Goal: Transaction & Acquisition: Book appointment/travel/reservation

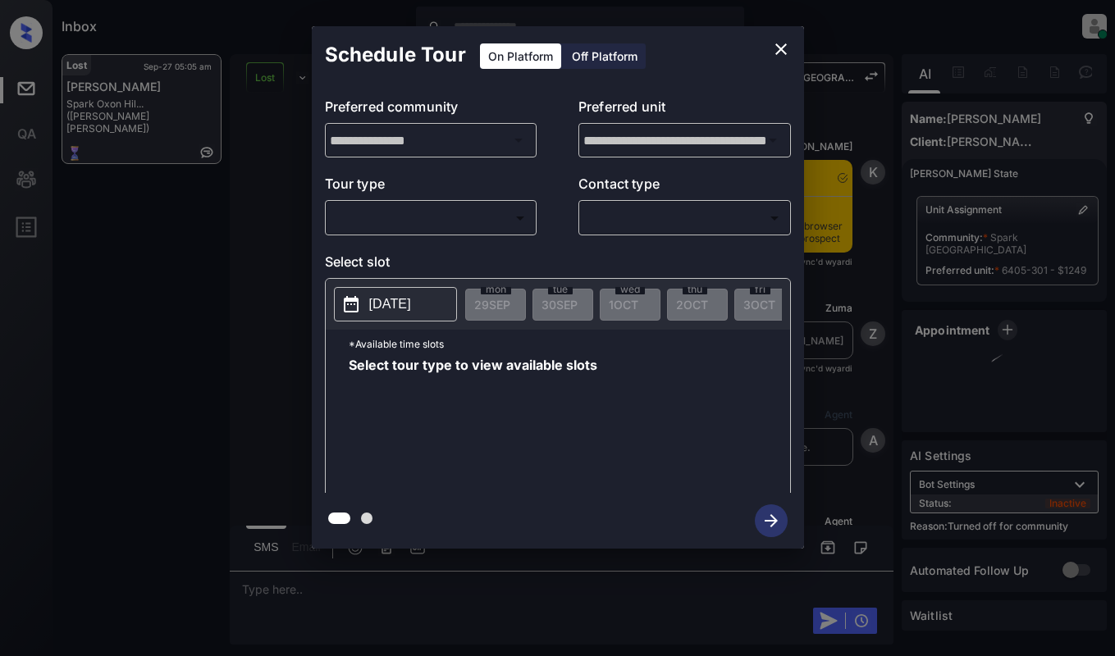
scroll to position [797, 0]
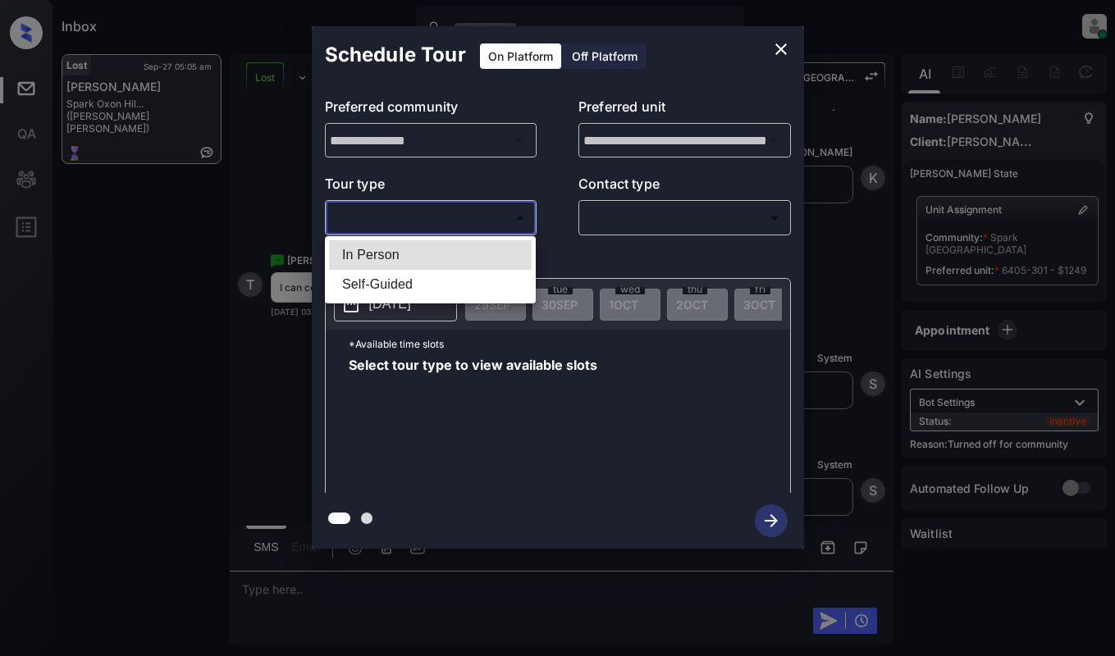
click at [406, 225] on body "Inbox Dominic Ceralde Online Set yourself offline Set yourself on break Profile…" at bounding box center [557, 328] width 1115 height 656
click at [420, 252] on li "In Person" at bounding box center [430, 255] width 203 height 30
type input "********"
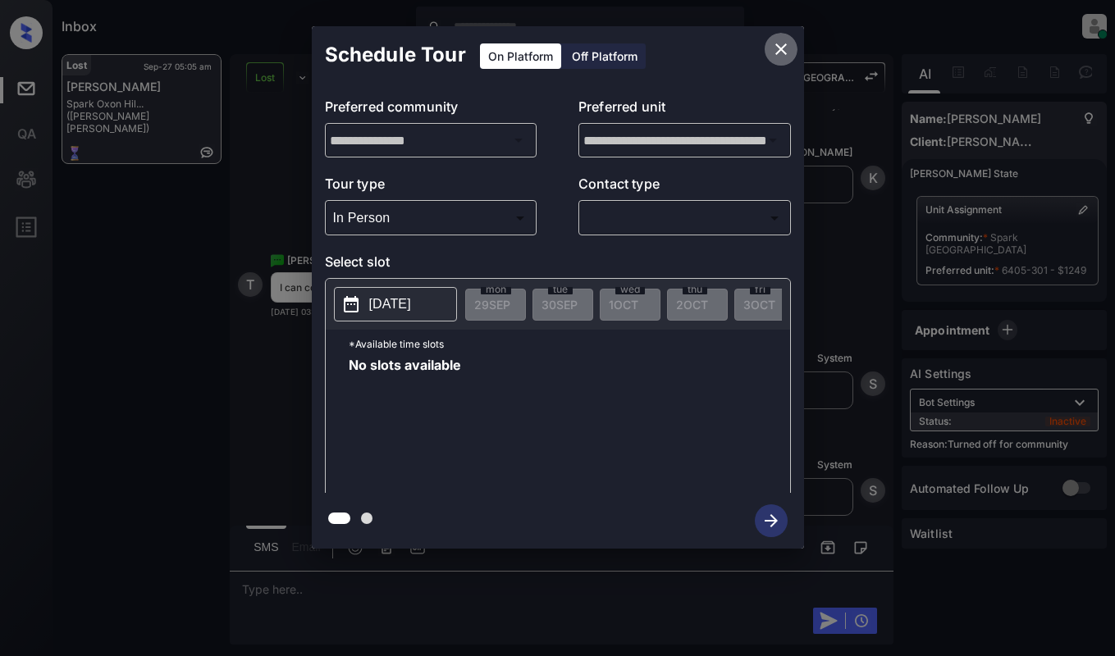
click at [776, 54] on icon "close" at bounding box center [780, 48] width 11 height 11
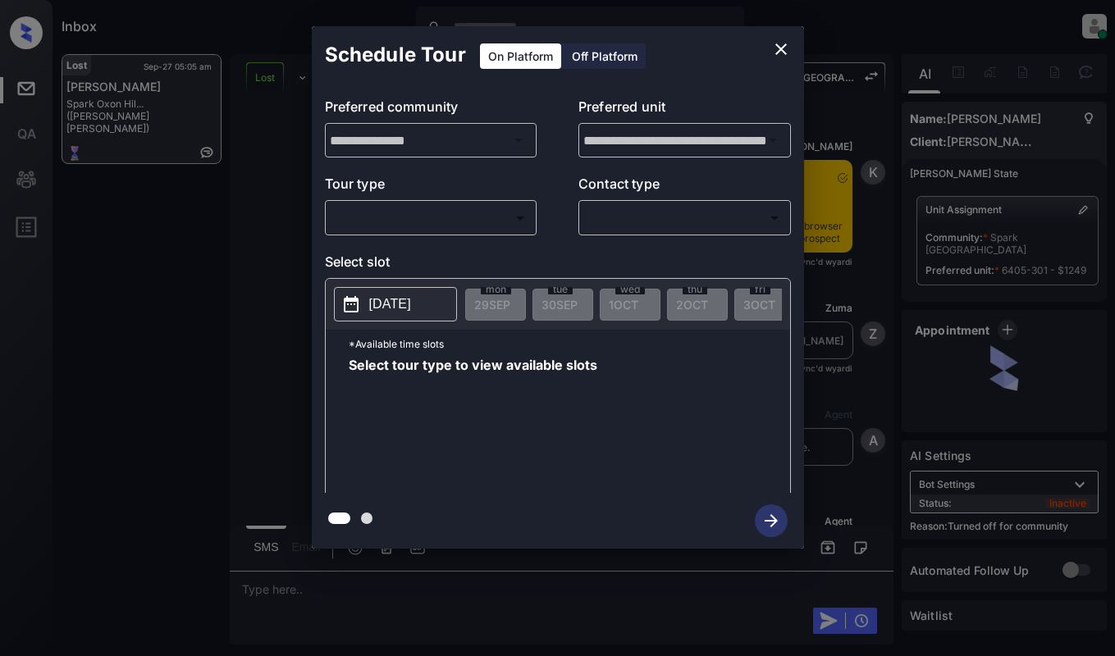
scroll to position [1125, 0]
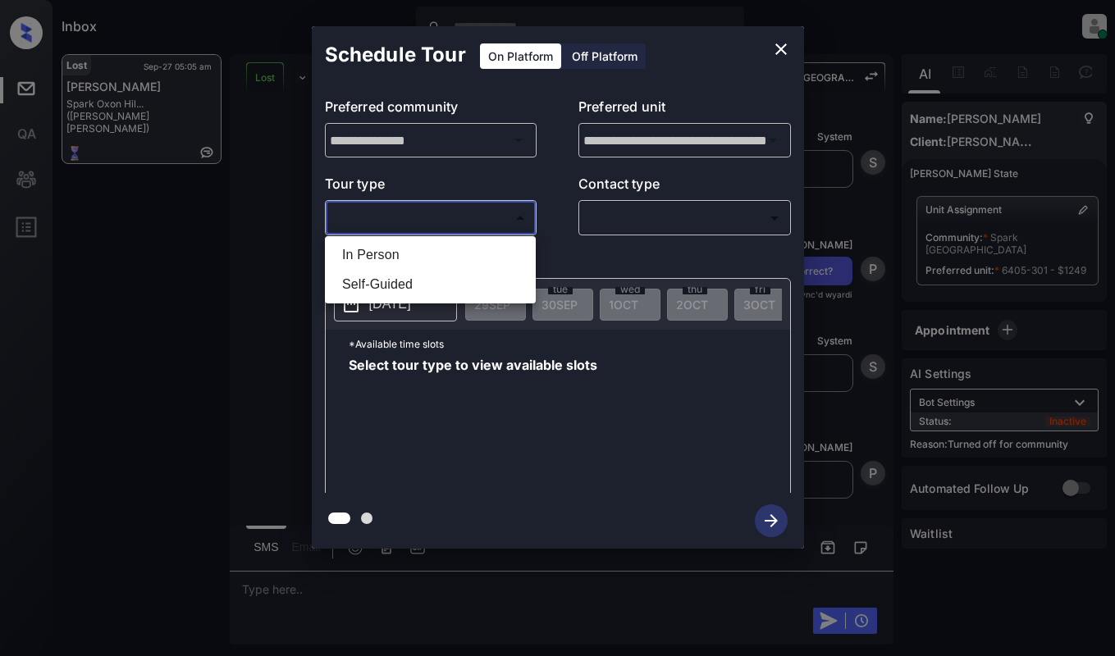
click at [495, 226] on body "Inbox Dominic Ceralde Online Set yourself offline Set yourself on break Profile…" at bounding box center [557, 328] width 1115 height 656
click at [490, 240] on ul "In Person Self-Guided" at bounding box center [430, 269] width 211 height 67
click at [490, 259] on li "In Person" at bounding box center [430, 255] width 203 height 30
type input "********"
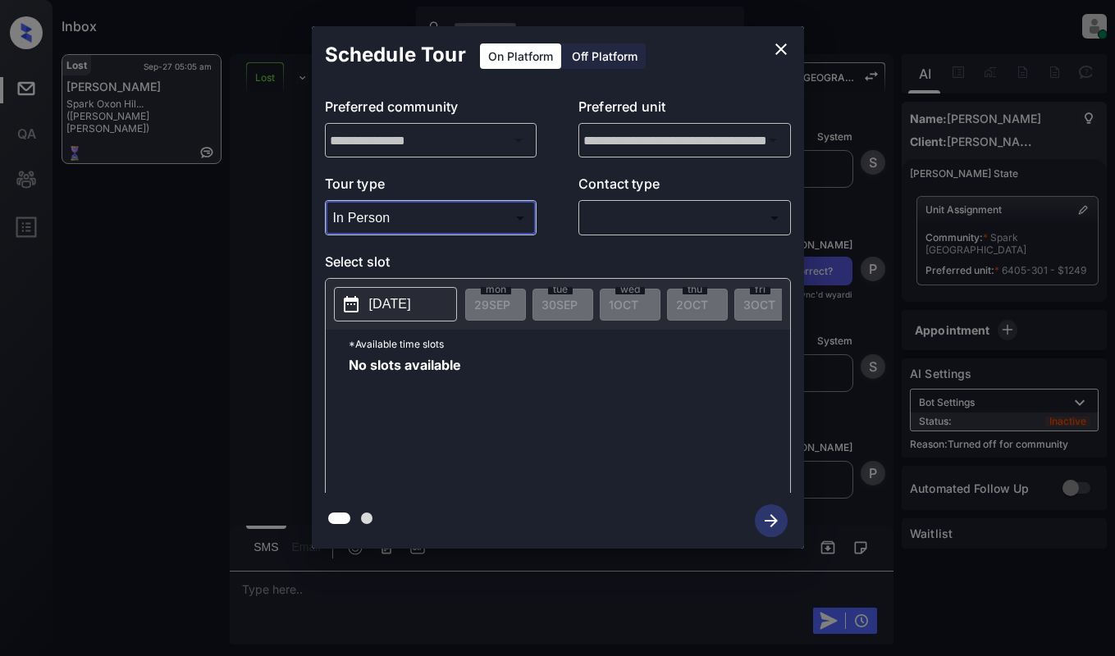
click at [409, 310] on p "2025-09-29" at bounding box center [390, 305] width 42 height 20
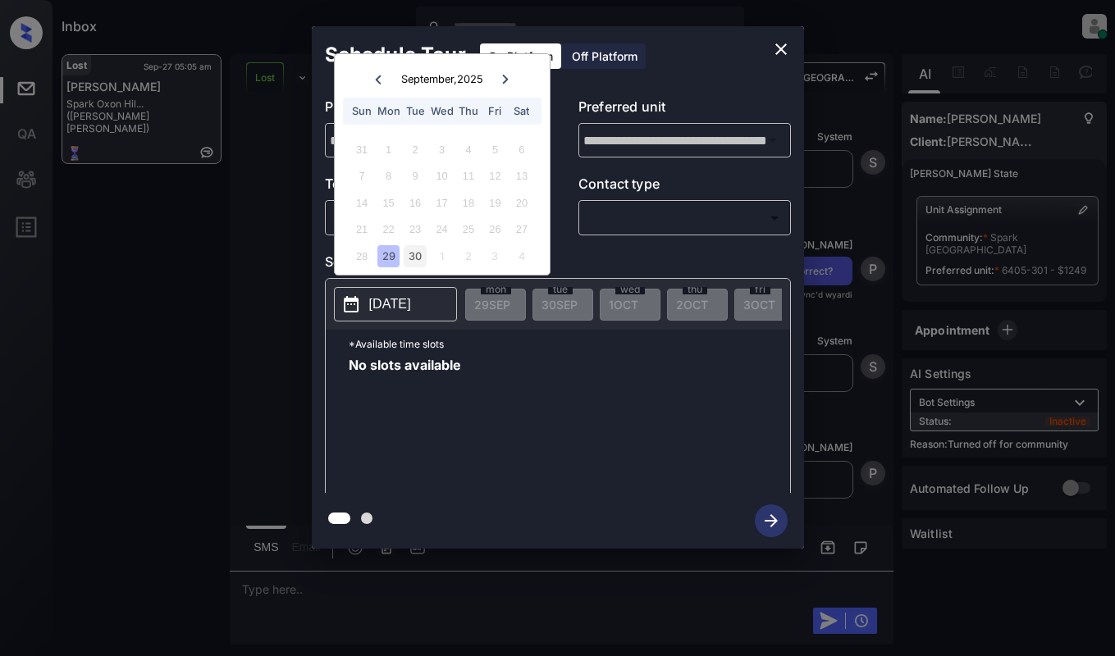
click at [411, 253] on div "30" at bounding box center [415, 256] width 22 height 22
click at [401, 254] on div "28 29 30 1 2 3 4" at bounding box center [442, 256] width 204 height 26
click at [783, 55] on icon "close" at bounding box center [781, 49] width 20 height 20
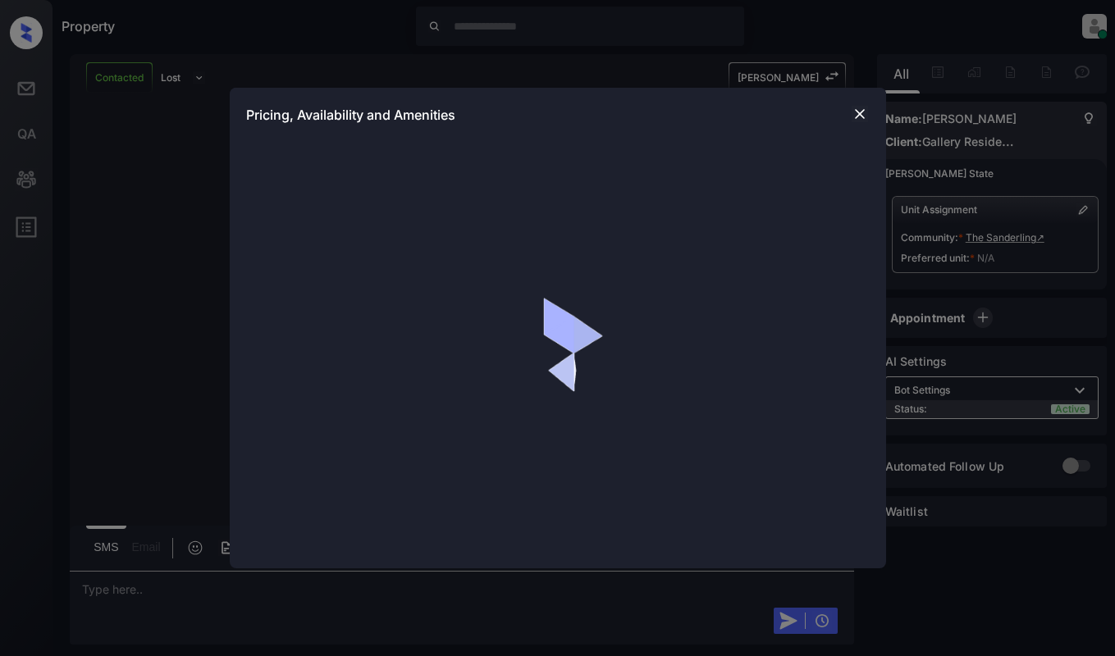
scroll to position [902, 0]
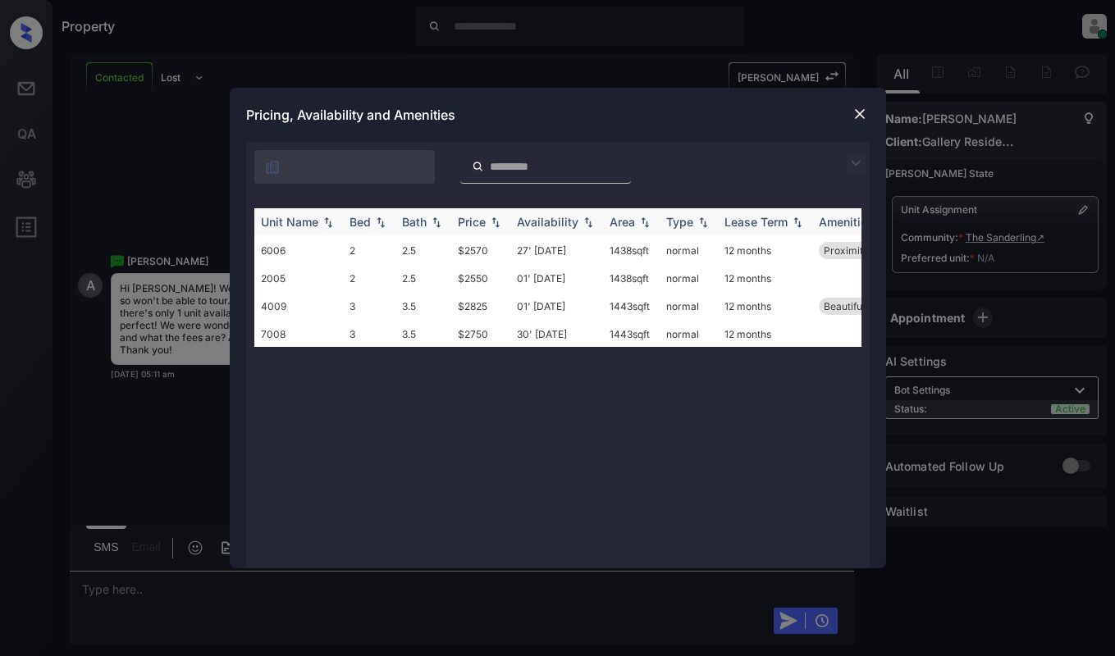
click at [488, 215] on div "Price" at bounding box center [481, 222] width 46 height 14
click at [855, 108] on img at bounding box center [860, 114] width 16 height 16
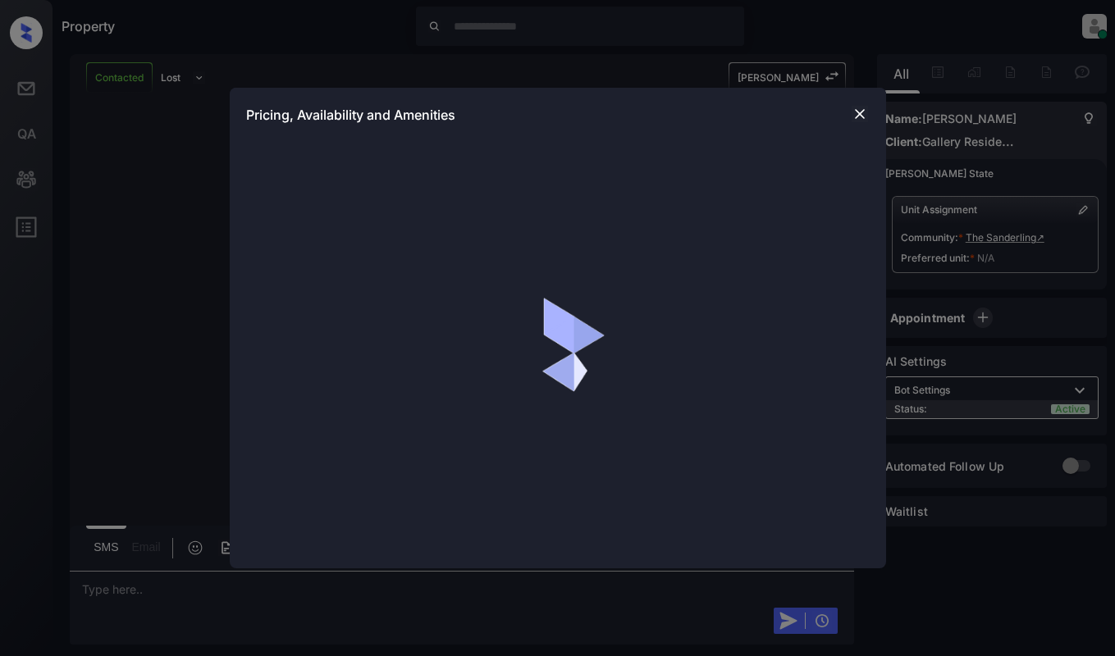
scroll to position [902, 0]
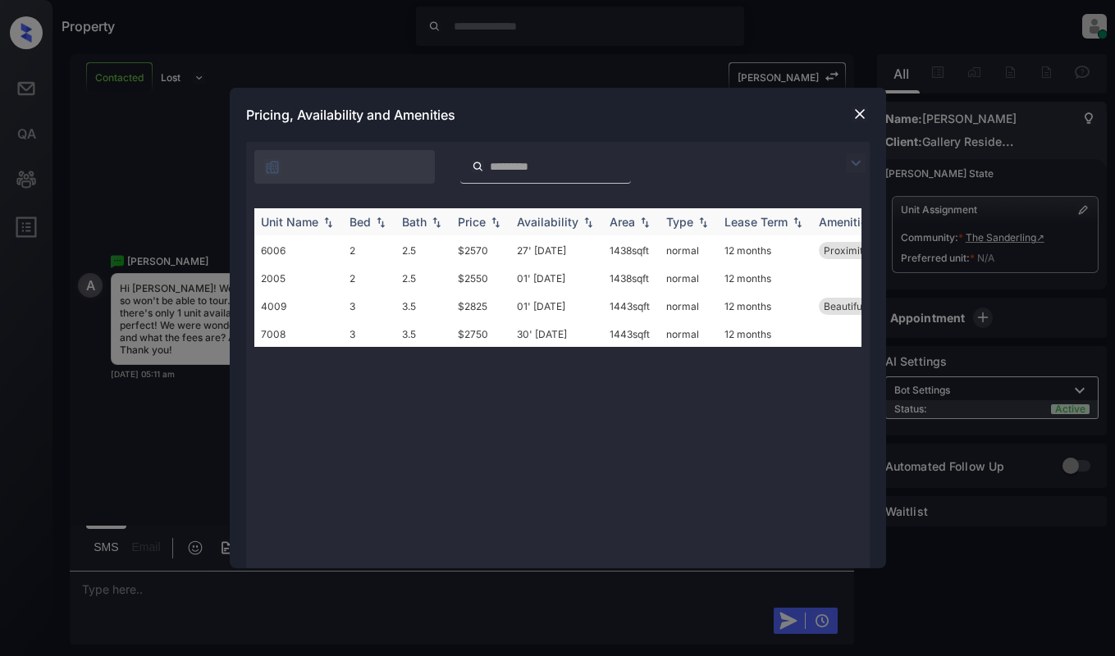
click at [490, 221] on img at bounding box center [495, 222] width 16 height 11
click at [490, 221] on img at bounding box center [495, 222] width 16 height 12
click at [860, 111] on img at bounding box center [860, 114] width 16 height 16
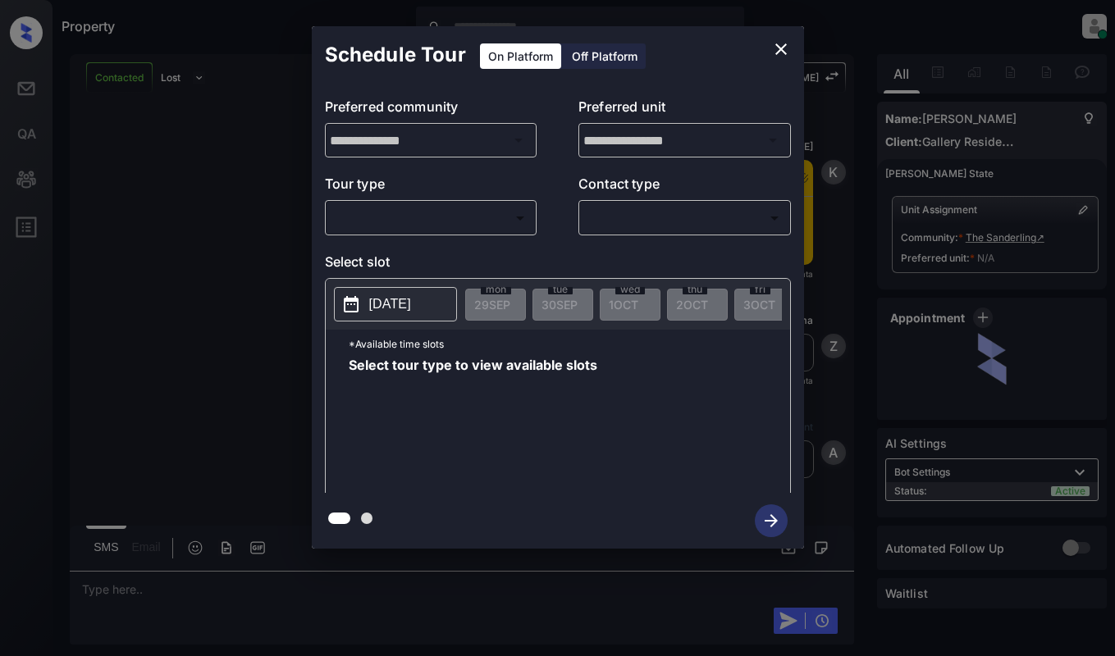
scroll to position [902, 0]
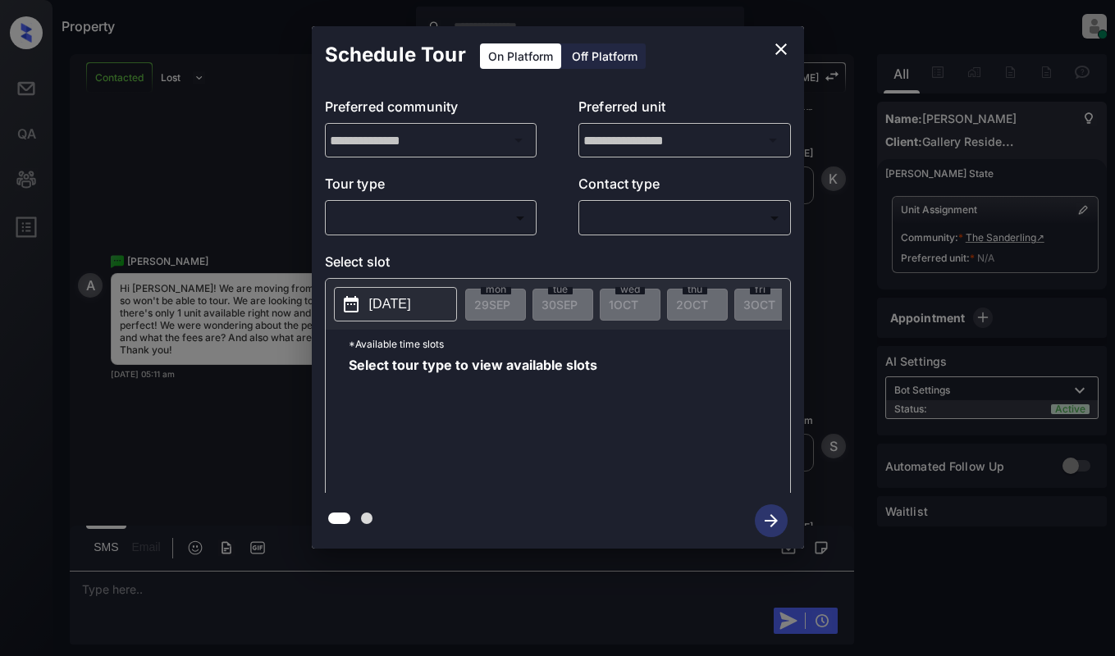
click at [481, 212] on body "Property [PERSON_NAME] Online Set yourself offline Set yourself on break Profil…" at bounding box center [557, 328] width 1115 height 656
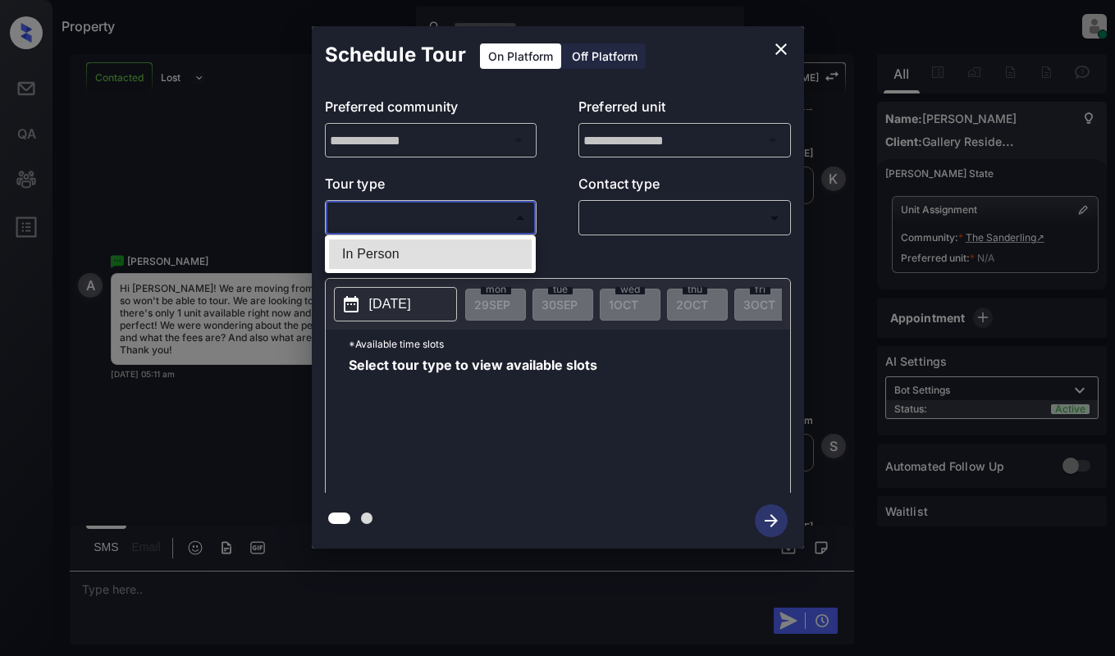
click at [478, 249] on li "In Person" at bounding box center [430, 255] width 203 height 30
type input "********"
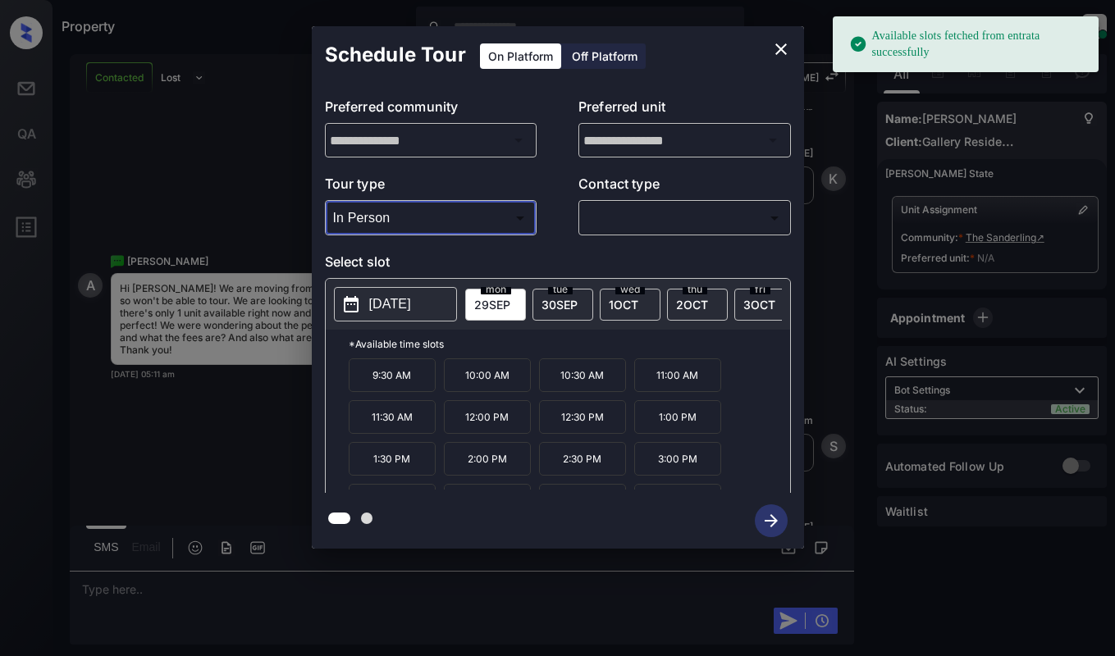
click at [487, 226] on body "Available slots fetched from entrata successfully Property [PERSON_NAME] Online…" at bounding box center [557, 328] width 1115 height 656
click at [775, 44] on div at bounding box center [557, 328] width 1115 height 656
click at [785, 47] on icon "close" at bounding box center [781, 49] width 20 height 20
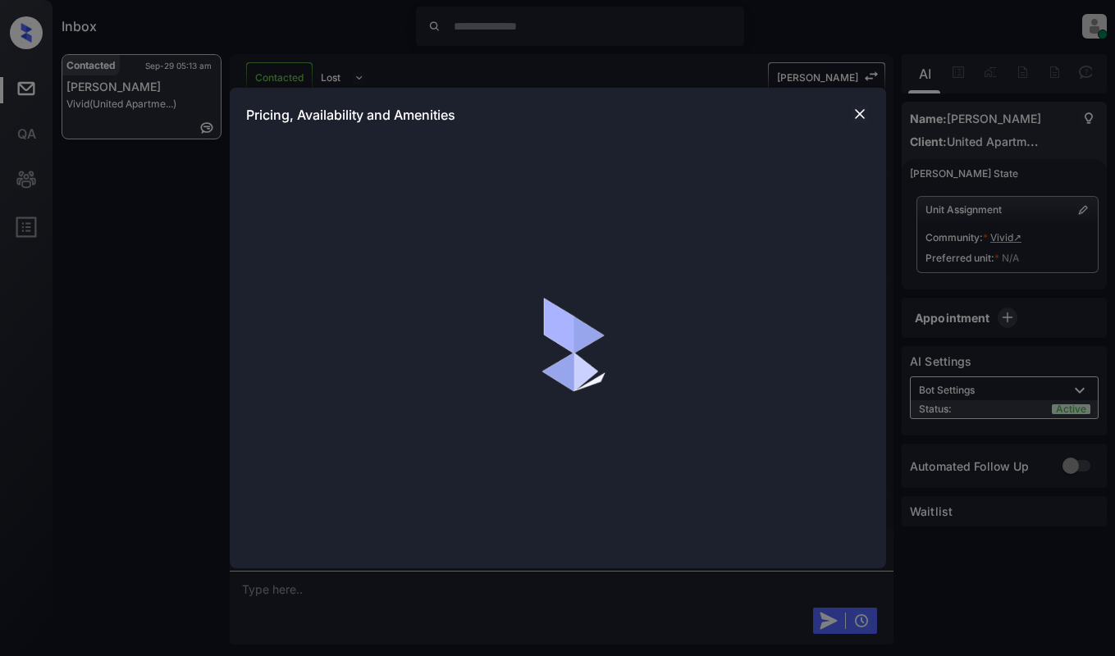
scroll to position [536, 0]
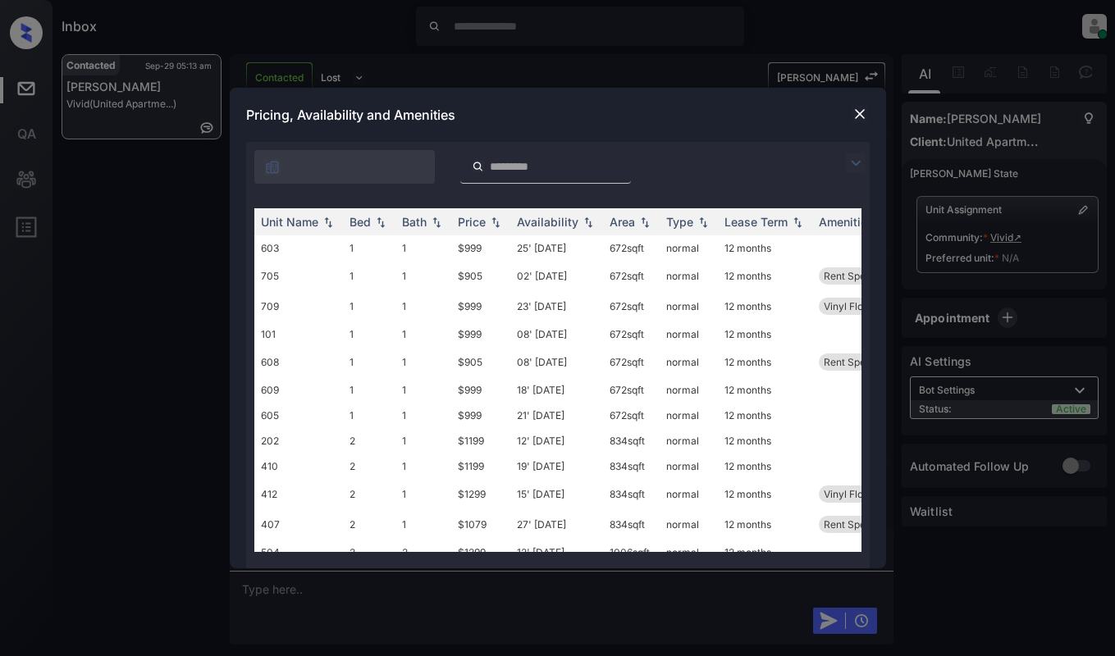
drag, startPoint x: 870, startPoint y: 172, endPoint x: 856, endPoint y: 165, distance: 15.8
click at [869, 171] on div "**********" at bounding box center [558, 355] width 656 height 427
click at [856, 165] on img at bounding box center [856, 163] width 20 height 20
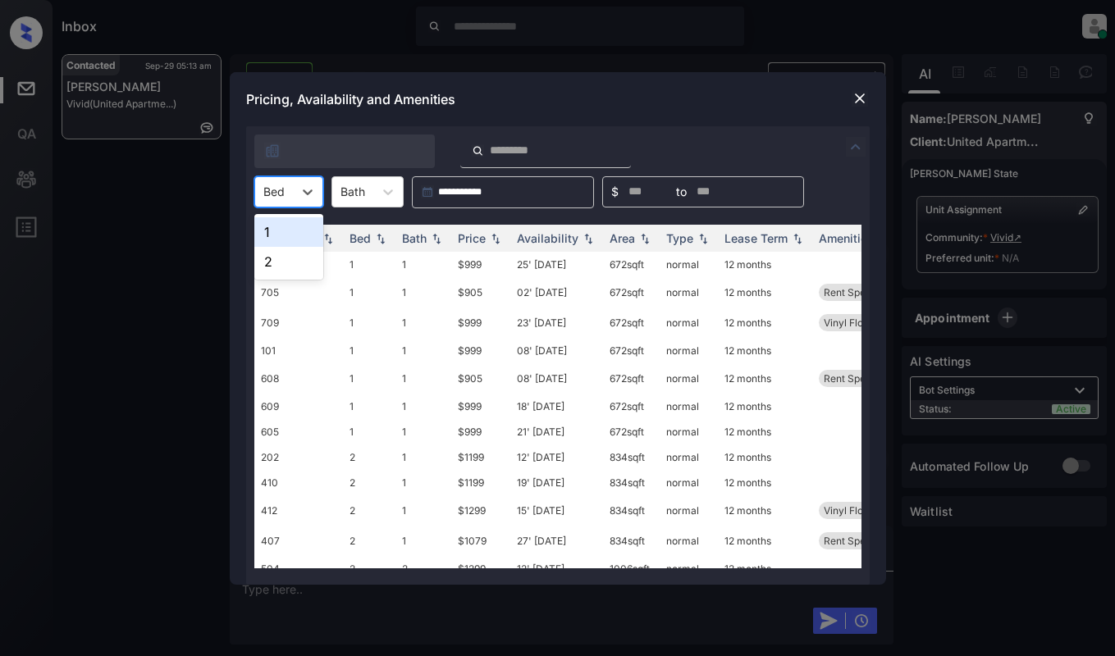
click at [291, 190] on div "Bed" at bounding box center [274, 192] width 38 height 24
click at [272, 258] on div "2" at bounding box center [288, 262] width 69 height 30
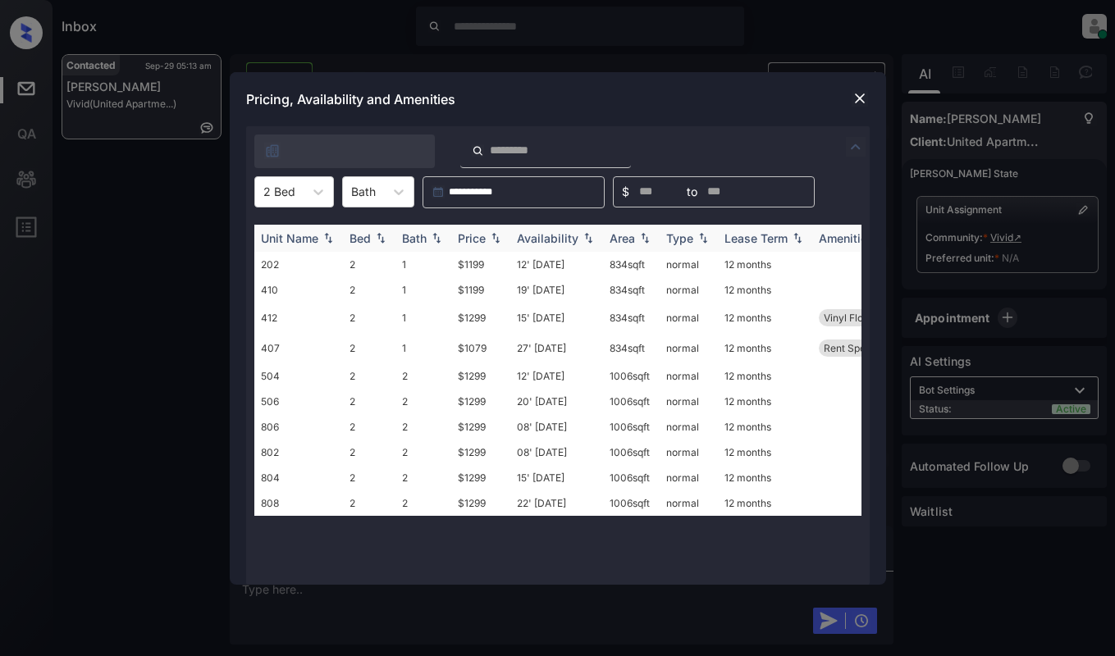
click at [480, 234] on div "Price" at bounding box center [472, 238] width 28 height 14
click at [476, 261] on td "$1079" at bounding box center [480, 267] width 59 height 30
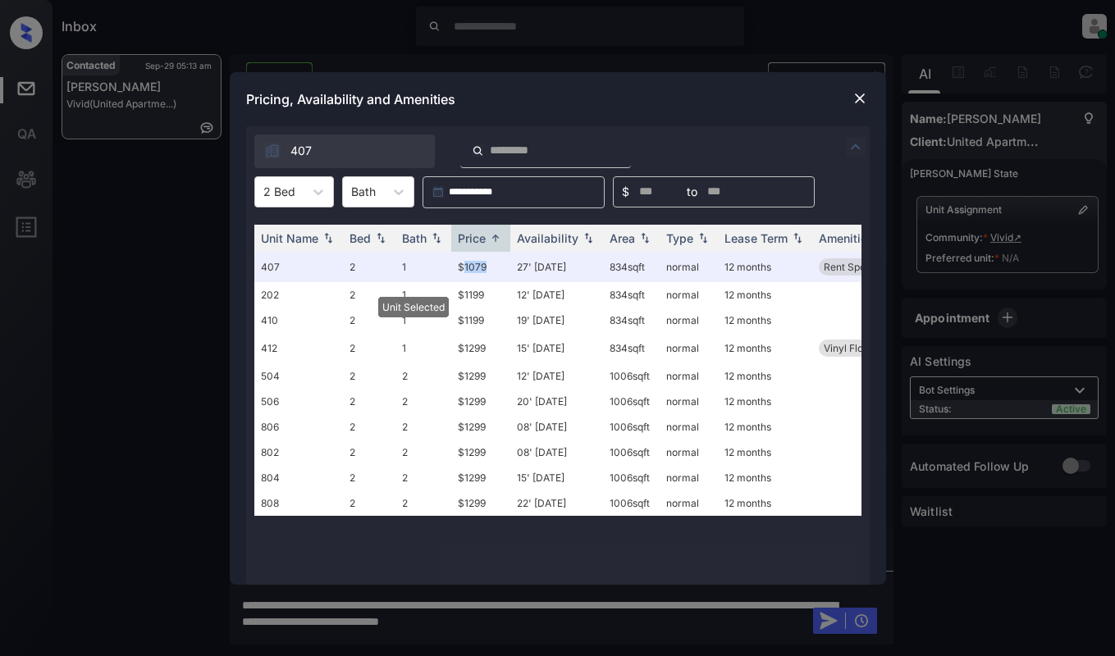
click at [865, 98] on img at bounding box center [860, 98] width 16 height 16
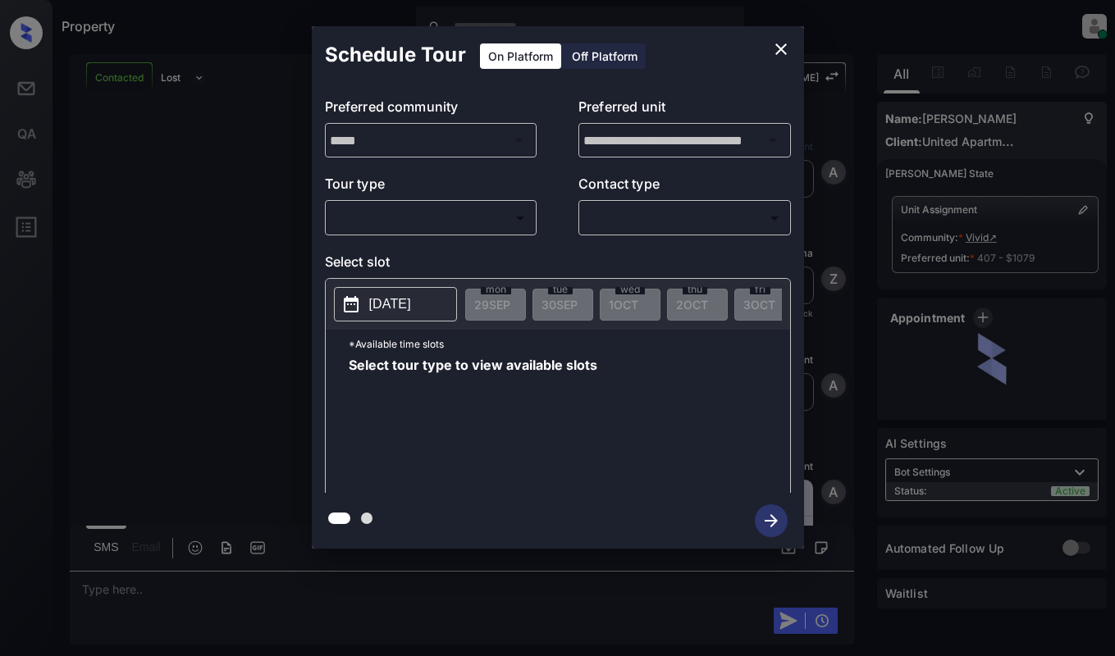
scroll to position [2171, 0]
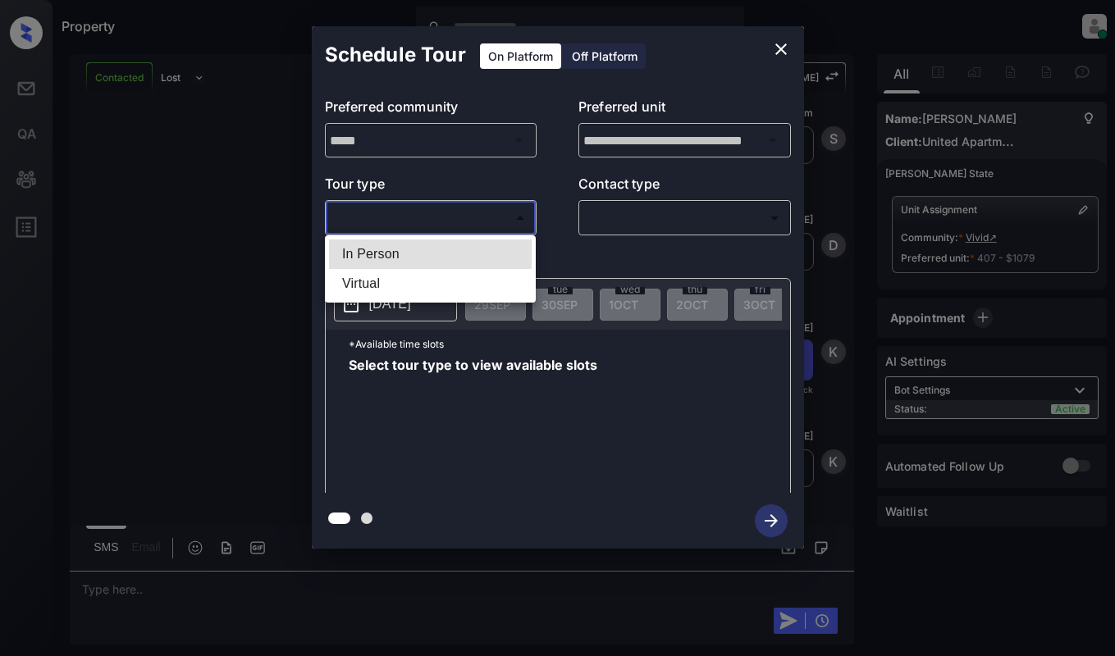
click at [423, 221] on body "Property Dominic Ceralde Online Set yourself offline Set yourself on break Prof…" at bounding box center [557, 328] width 1115 height 656
click at [423, 256] on li "In Person" at bounding box center [430, 255] width 203 height 30
type input "********"
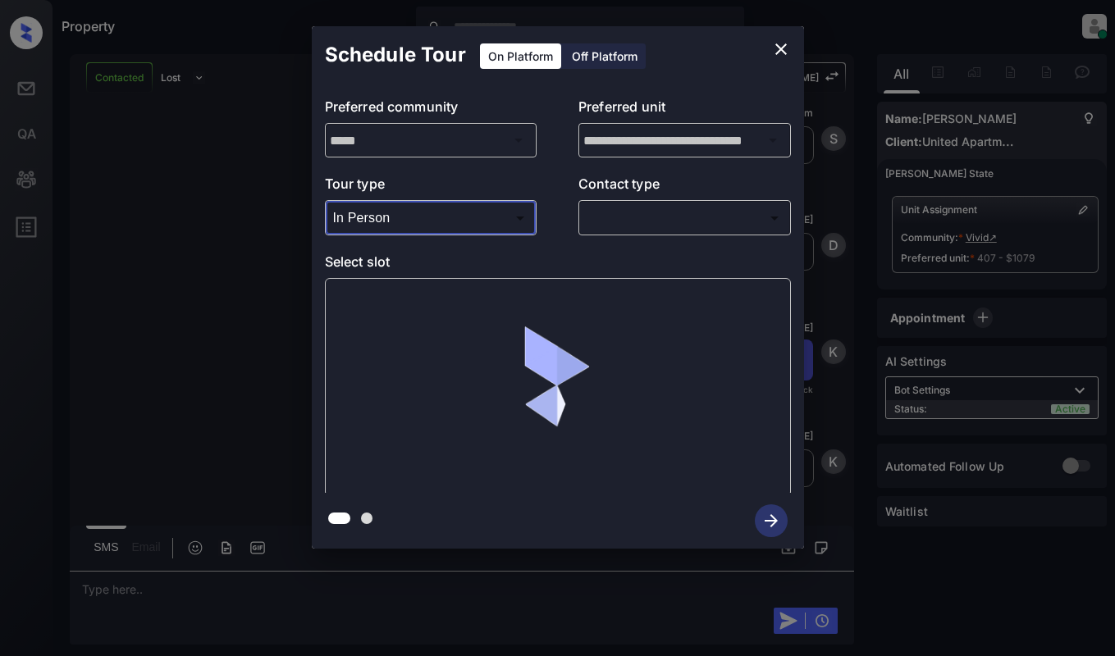
click at [715, 226] on body "Property Dominic Ceralde Online Set yourself offline Set yourself on break Prof…" at bounding box center [557, 328] width 1115 height 656
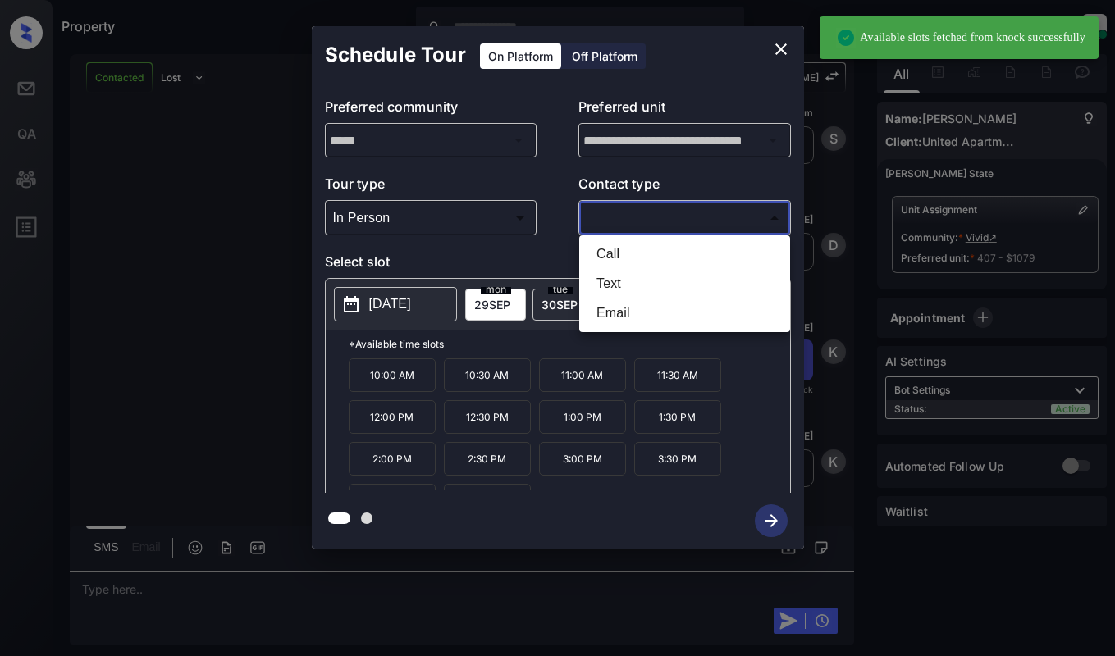
click at [677, 284] on li "Text" at bounding box center [684, 284] width 203 height 30
type input "****"
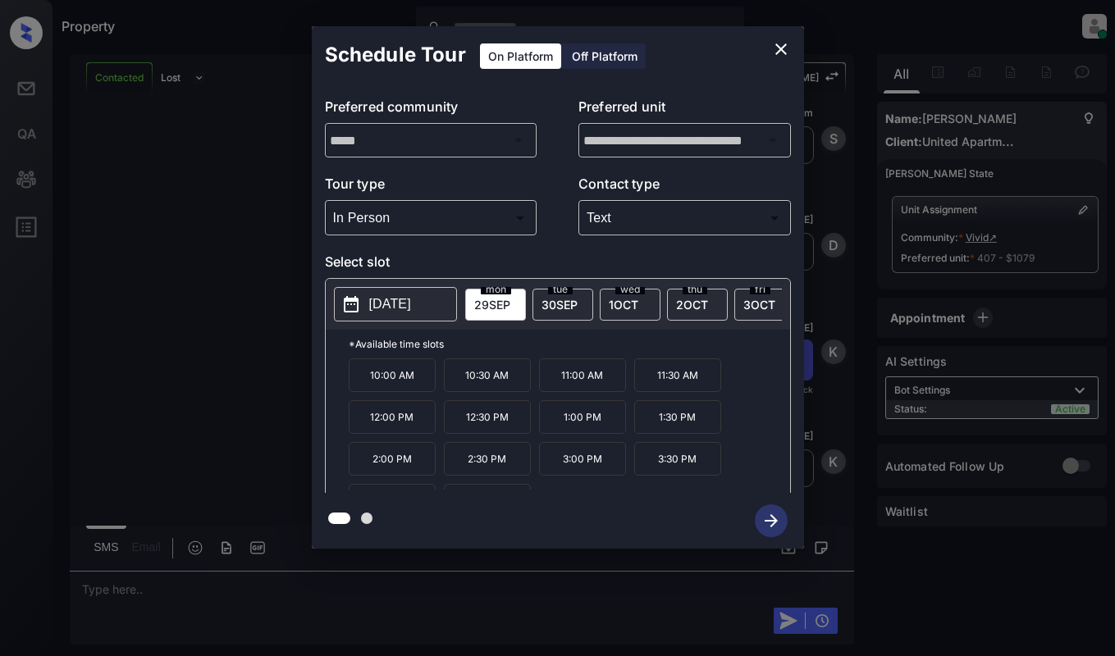
click at [582, 386] on p "11:00 AM" at bounding box center [582, 375] width 87 height 34
click at [201, 195] on div "**********" at bounding box center [557, 287] width 1115 height 575
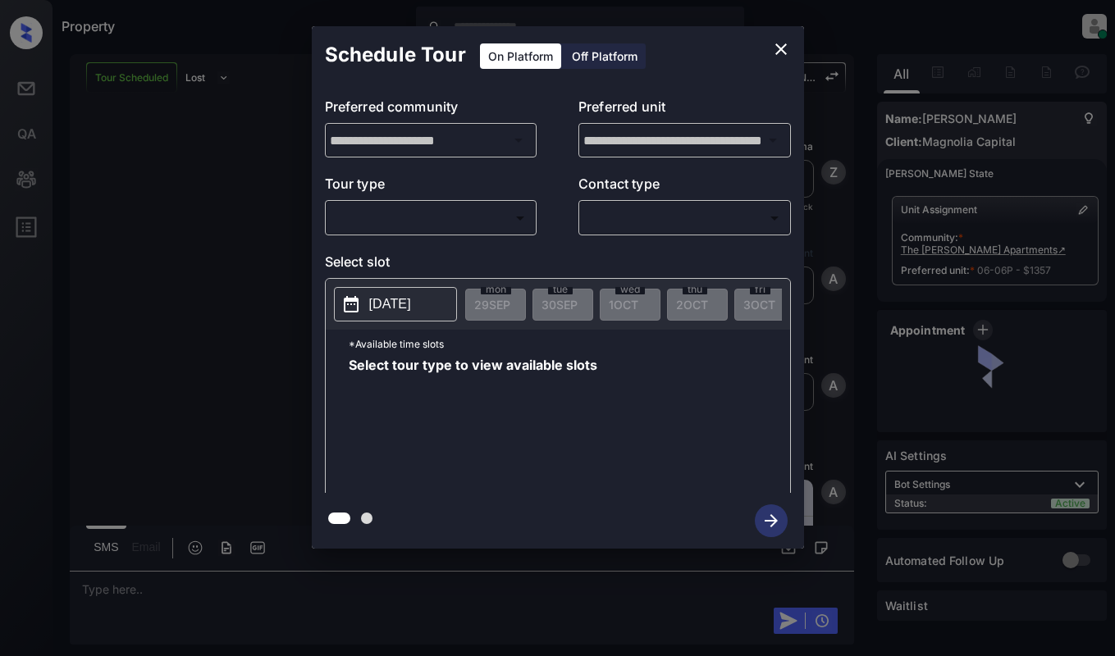
scroll to position [1936, 0]
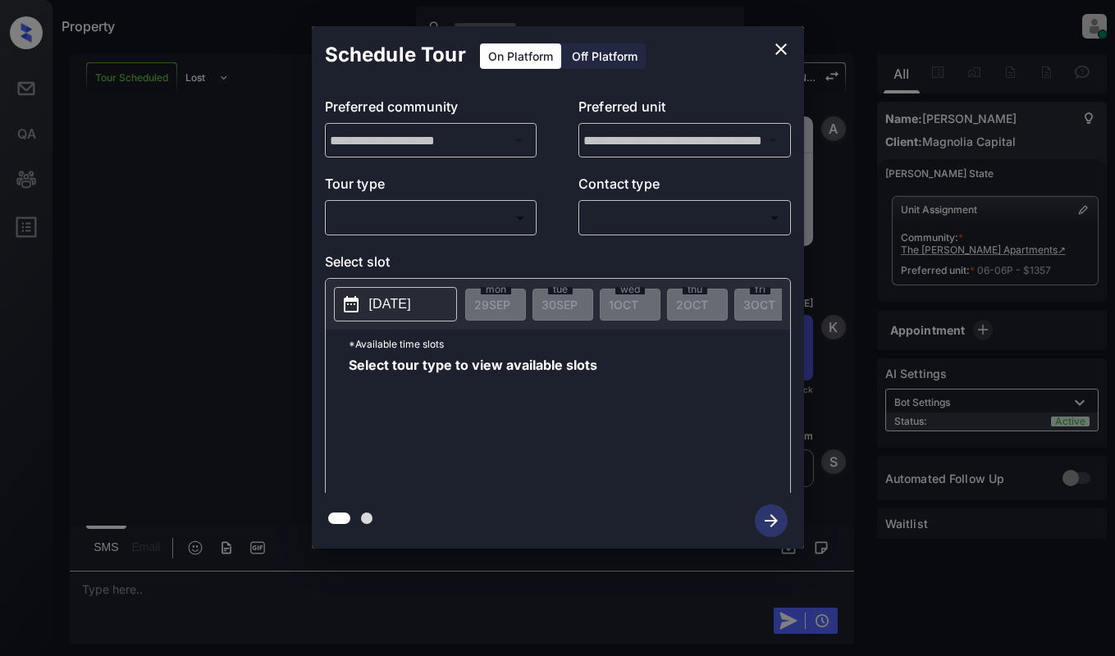
click at [415, 221] on body "Property [PERSON_NAME] Online Set yourself offline Set yourself on break Profil…" at bounding box center [557, 328] width 1115 height 656
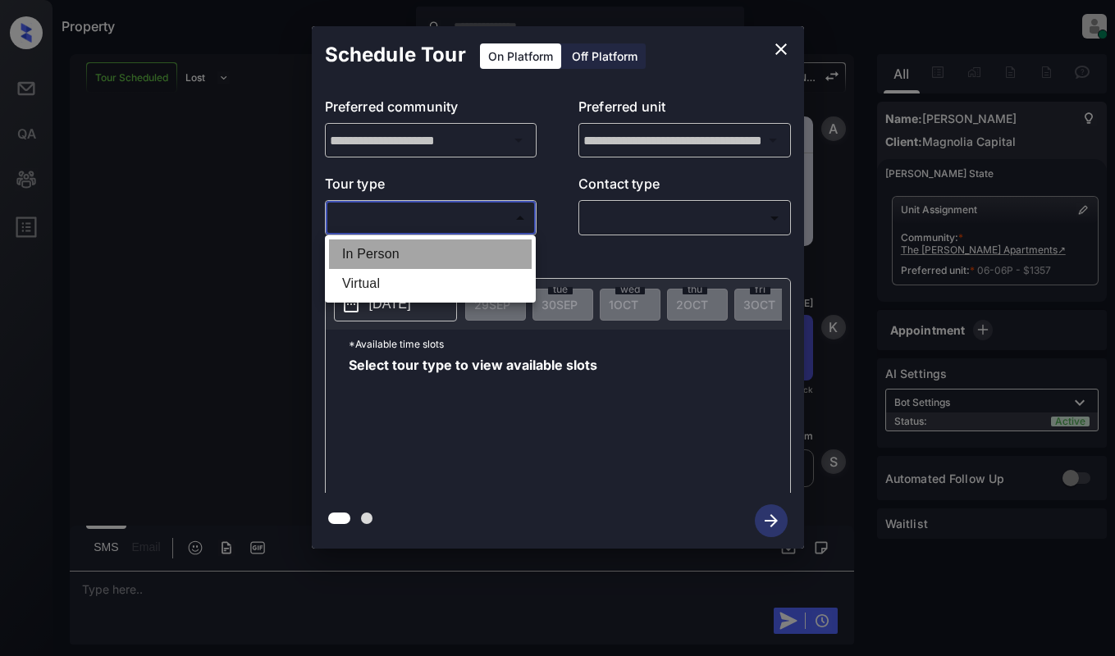
click at [425, 253] on li "In Person" at bounding box center [430, 255] width 203 height 30
type input "********"
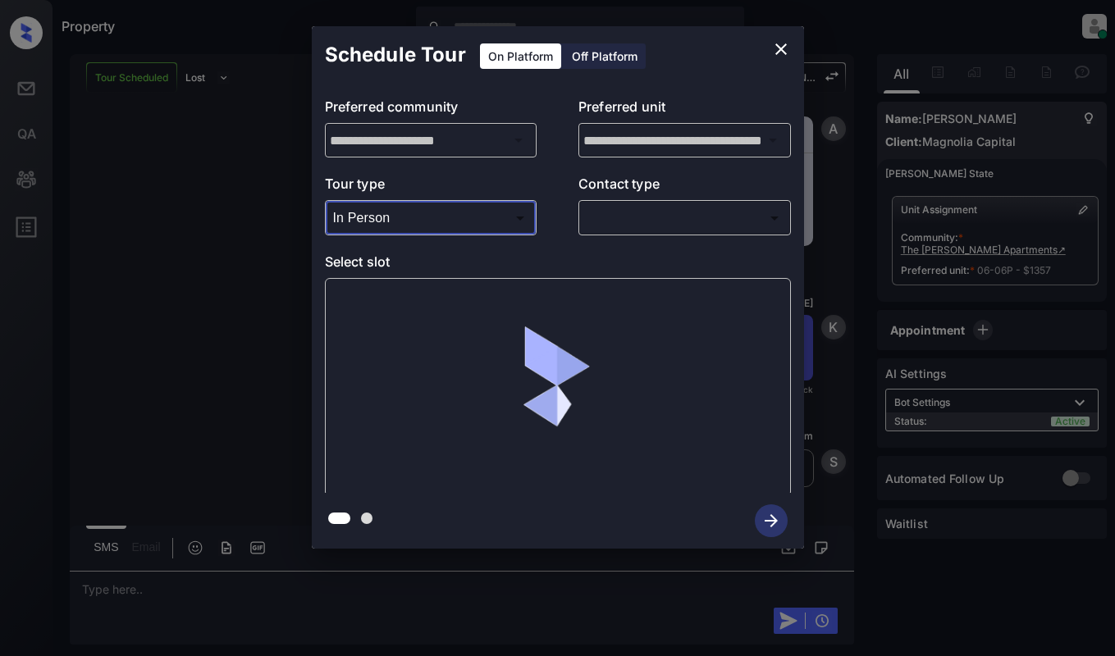
click at [664, 229] on body "Property [PERSON_NAME] Online Set yourself offline Set yourself on break Profil…" at bounding box center [557, 328] width 1115 height 656
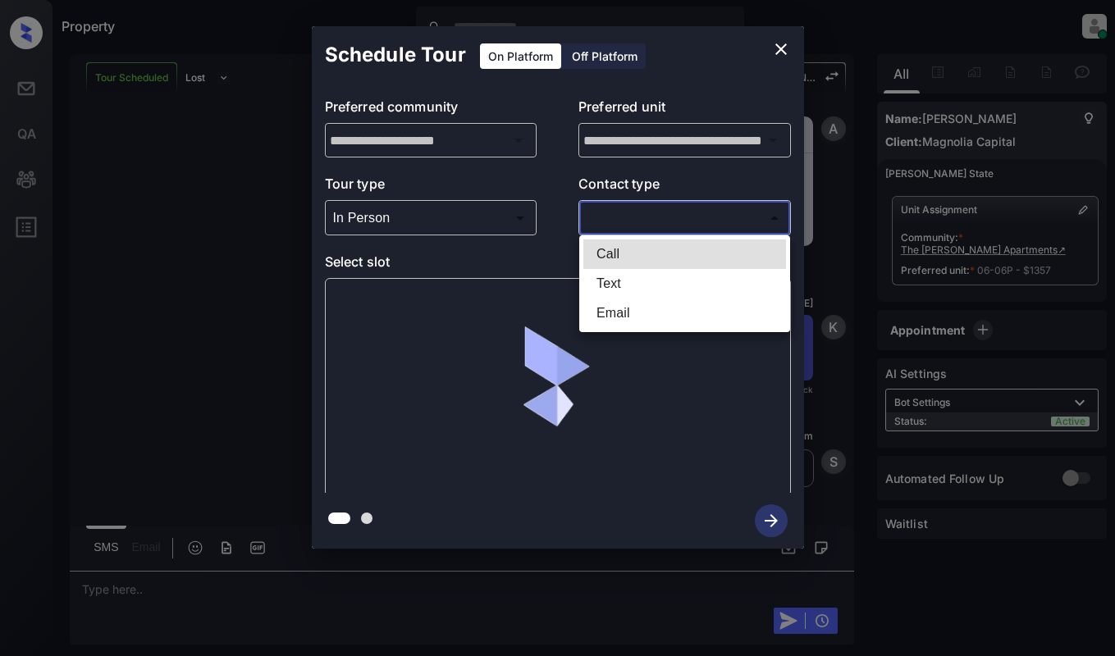
click at [652, 285] on li "Text" at bounding box center [684, 284] width 203 height 30
type input "****"
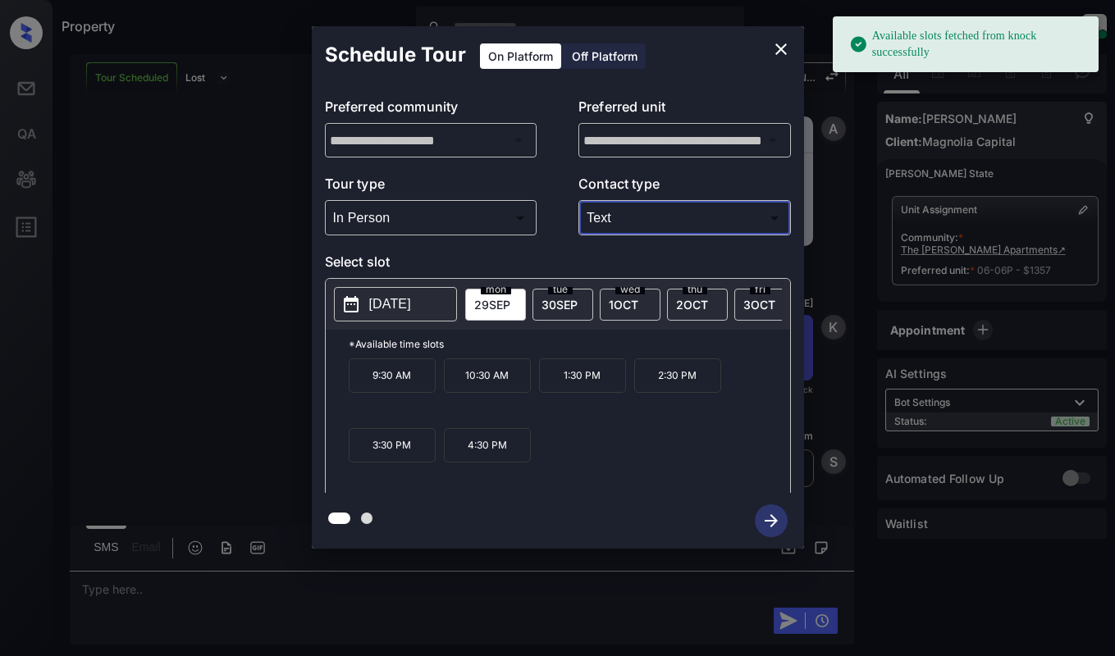
click at [401, 308] on p "[DATE]" at bounding box center [390, 305] width 42 height 20
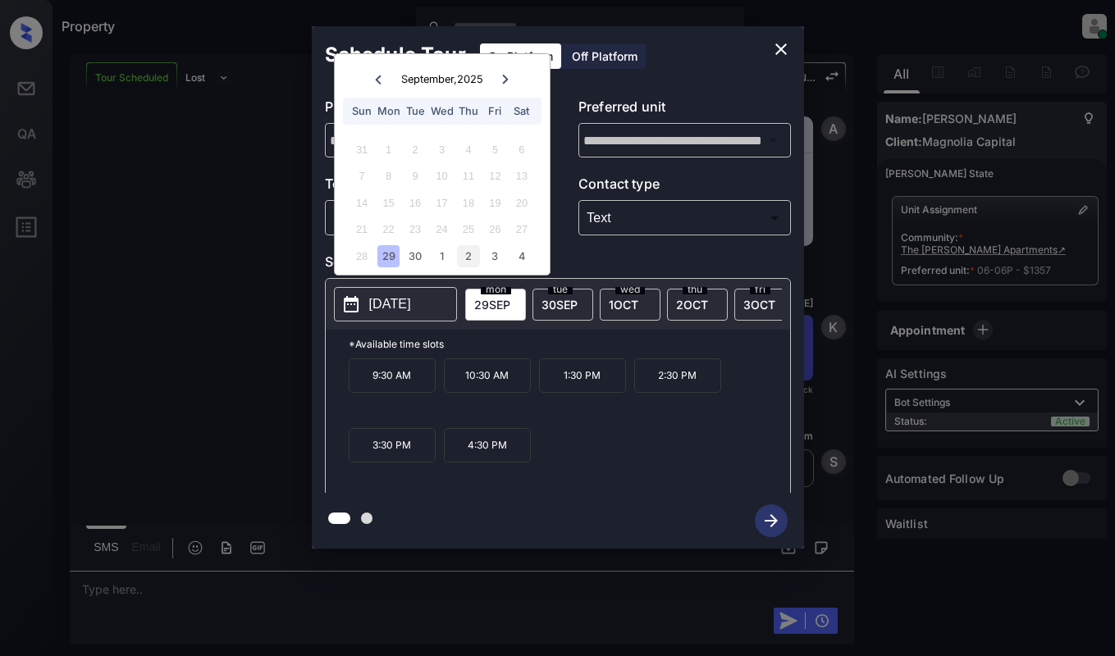
click at [470, 254] on div "2" at bounding box center [468, 256] width 22 height 22
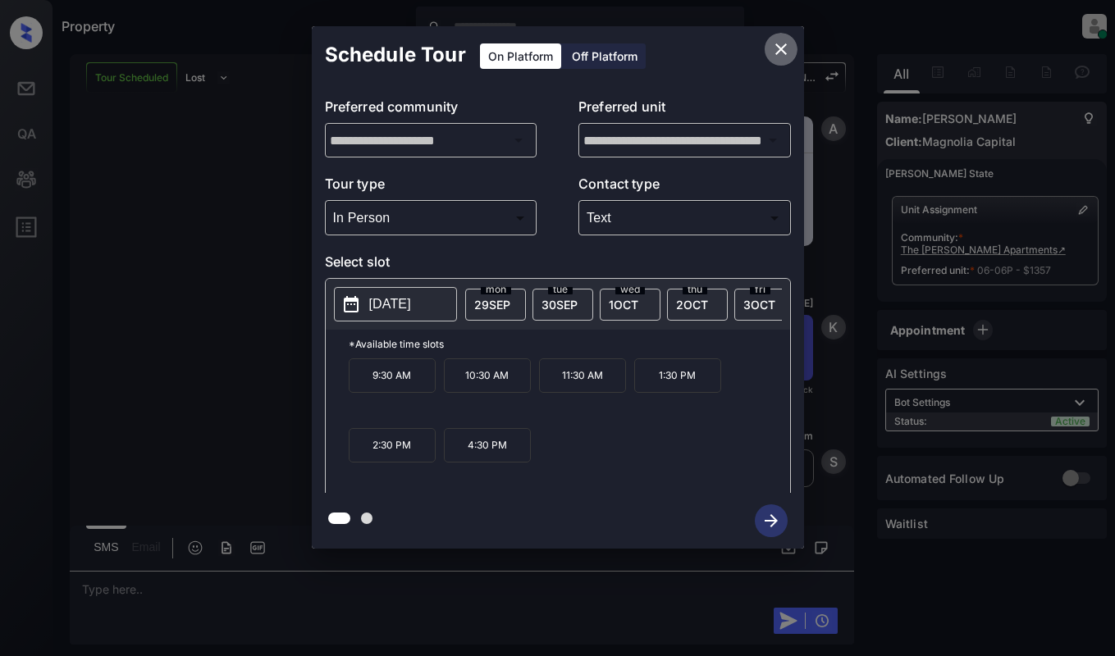
click at [783, 51] on icon "close" at bounding box center [781, 49] width 20 height 20
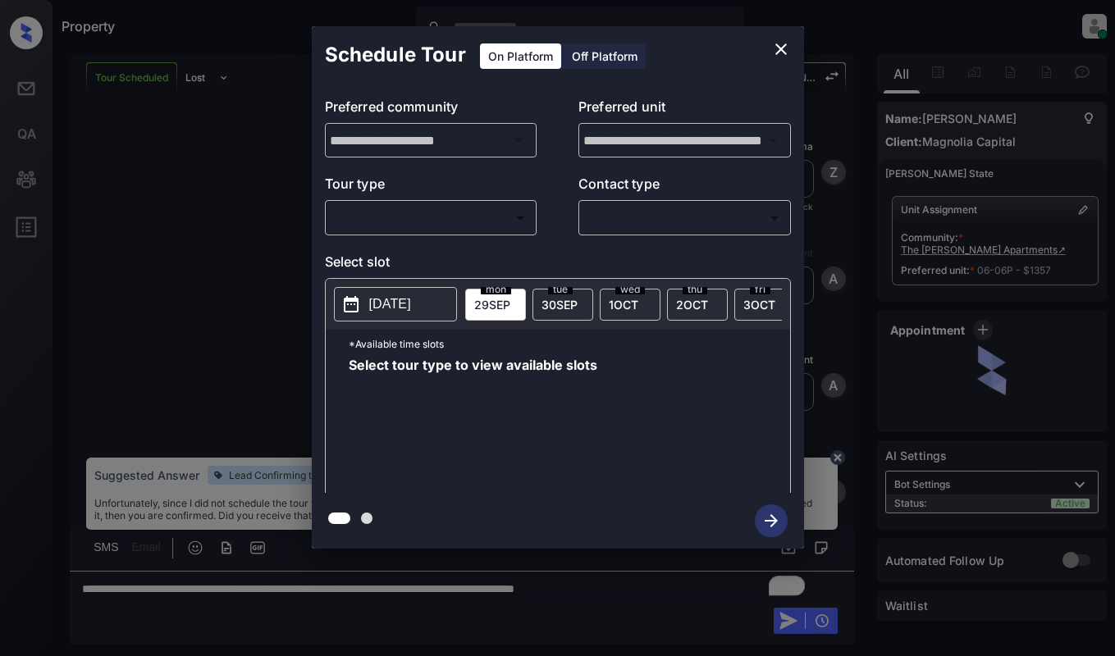
scroll to position [1936, 0]
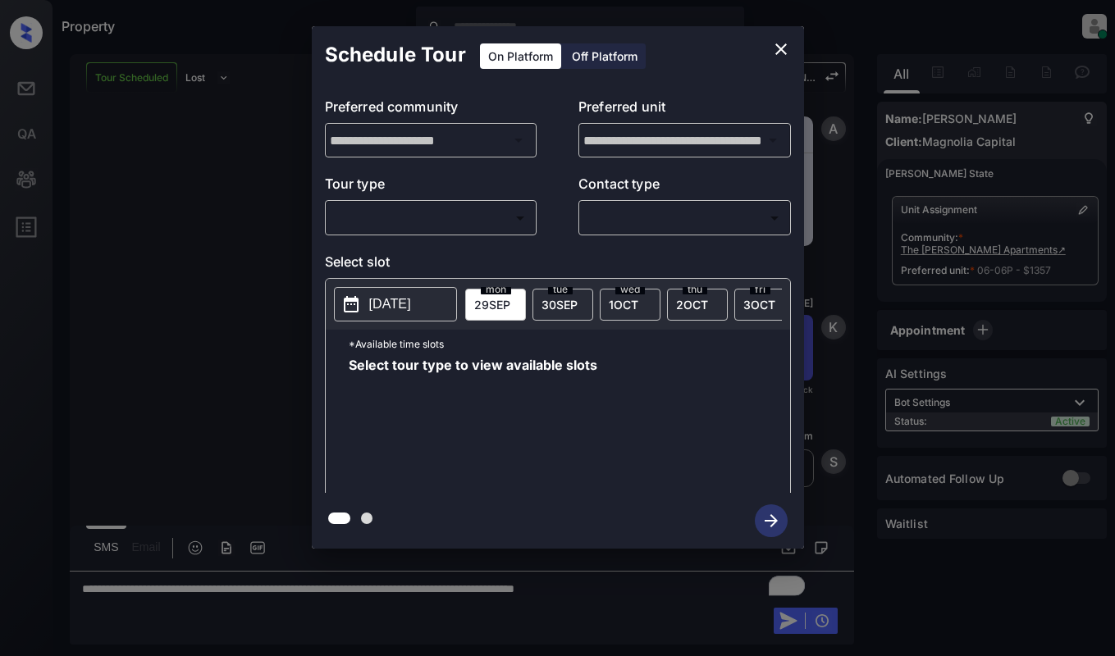
click at [407, 214] on body "Property [PERSON_NAME] Online Set yourself offline Set yourself on break Profil…" at bounding box center [557, 328] width 1115 height 656
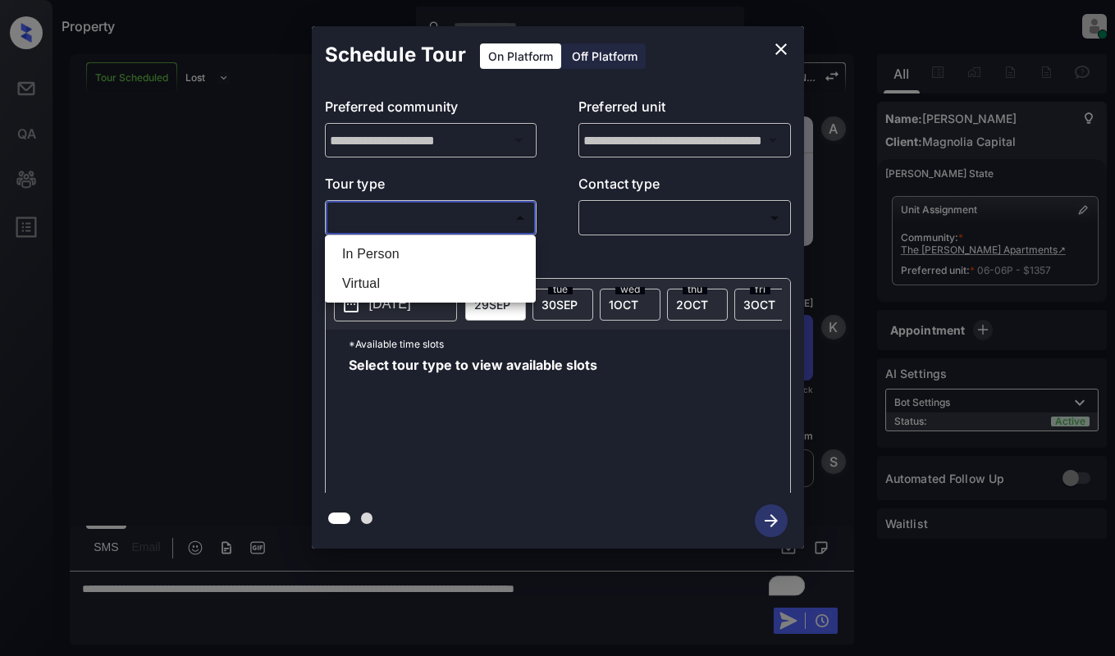
click at [407, 250] on li "In Person" at bounding box center [430, 255] width 203 height 30
type input "********"
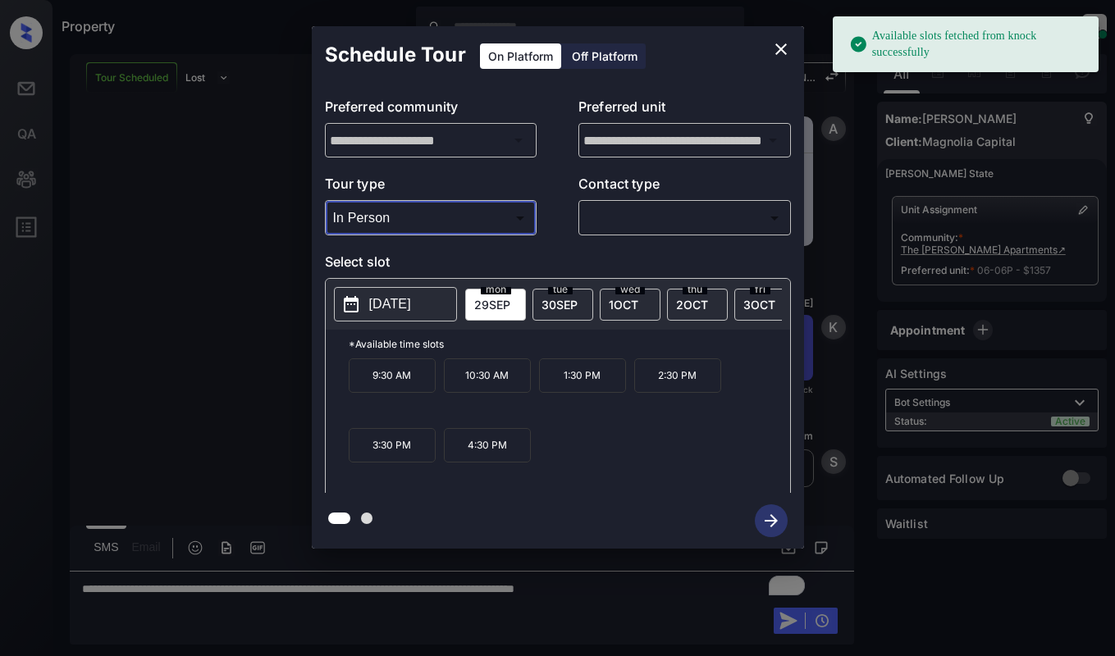
click at [394, 305] on p "[DATE]" at bounding box center [390, 305] width 42 height 20
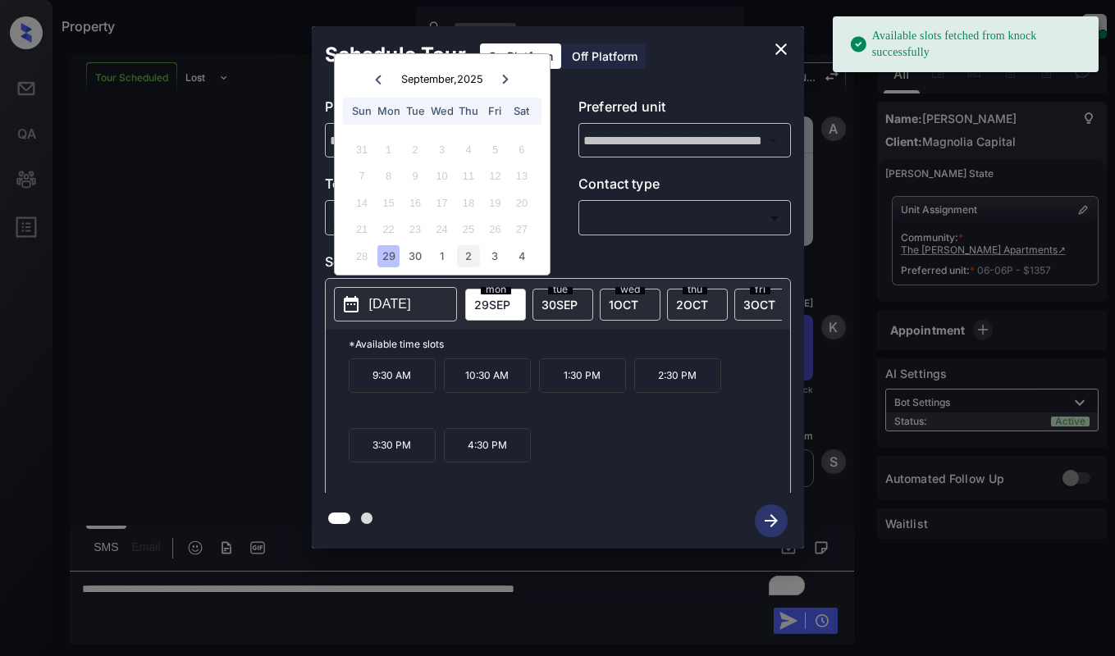
click at [464, 255] on div "2" at bounding box center [468, 256] width 22 height 22
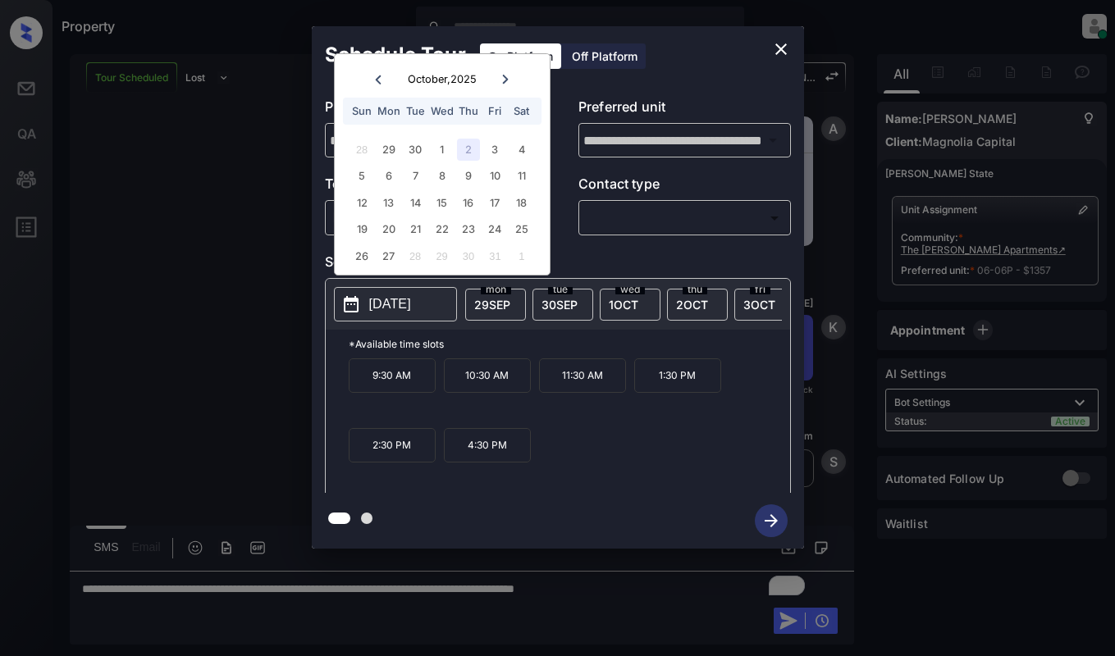
click at [782, 48] on icon "close" at bounding box center [780, 48] width 11 height 11
